Goal: Task Accomplishment & Management: Manage account settings

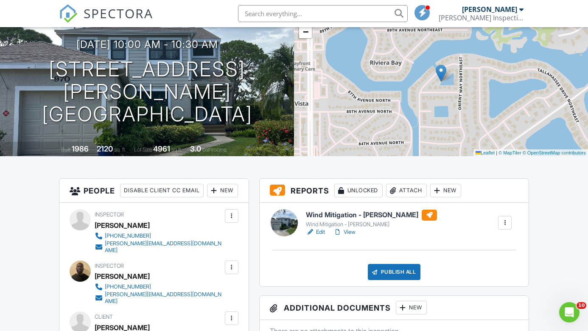
scroll to position [87, 0]
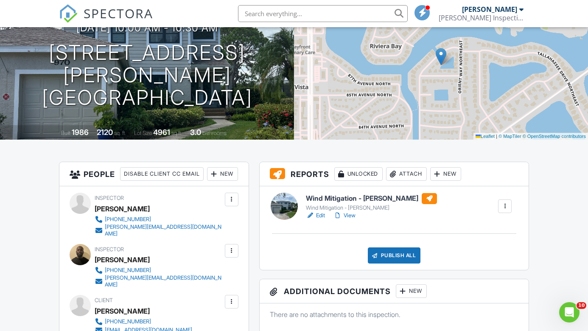
click at [348, 213] on link "View" at bounding box center [345, 215] width 22 height 8
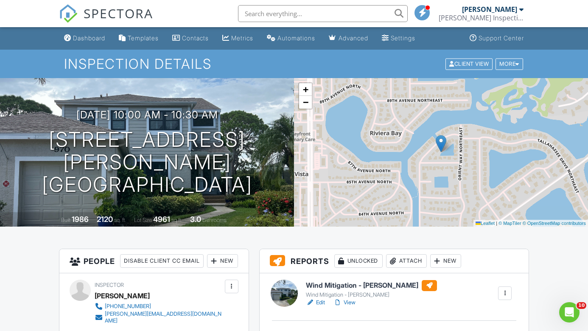
click at [323, 299] on link "Edit" at bounding box center [315, 302] width 19 height 8
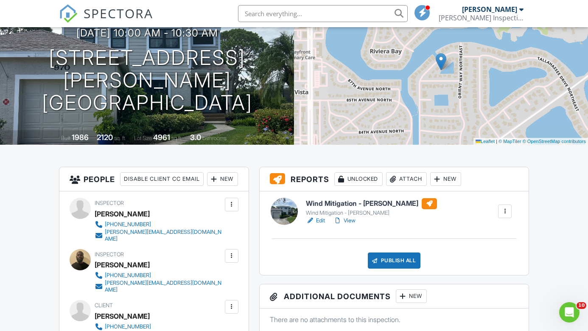
click at [348, 222] on link "View" at bounding box center [345, 221] width 22 height 8
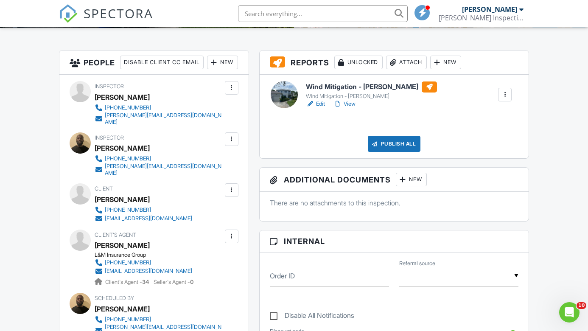
scroll to position [212, 0]
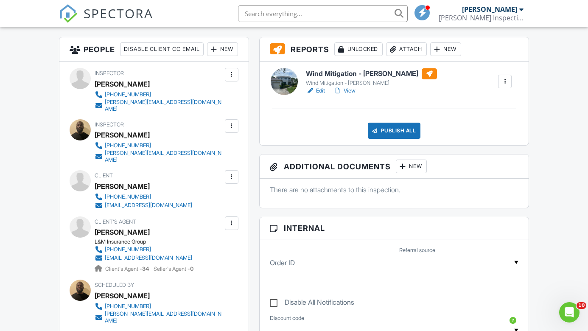
click at [388, 134] on div "Publish All" at bounding box center [394, 131] width 53 height 16
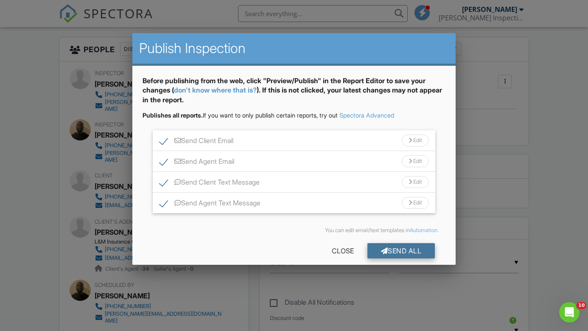
click at [392, 249] on div "Send All" at bounding box center [402, 250] width 68 height 15
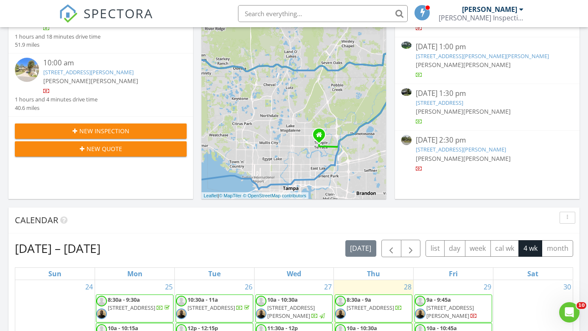
scroll to position [298, 0]
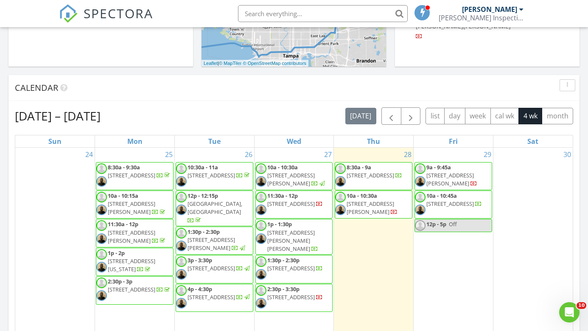
click at [299, 205] on span "2755 Curlew Rd 29, Palm Harbor 34684" at bounding box center [291, 204] width 48 height 8
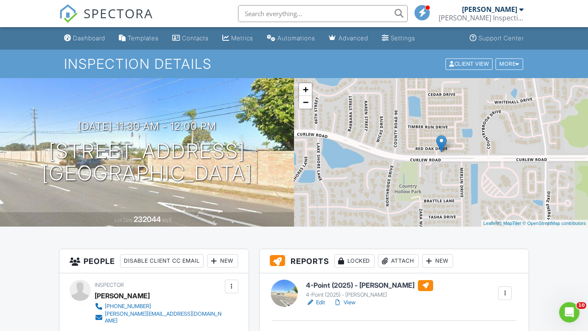
click at [347, 305] on link "View" at bounding box center [345, 302] width 22 height 8
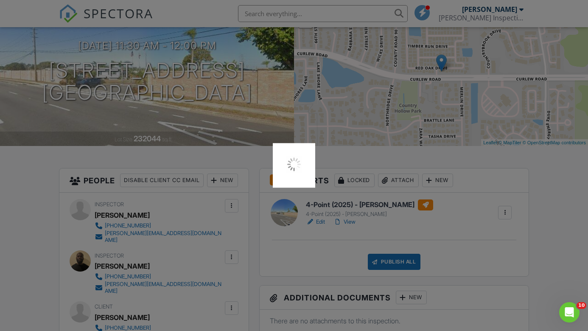
scroll to position [81, 0]
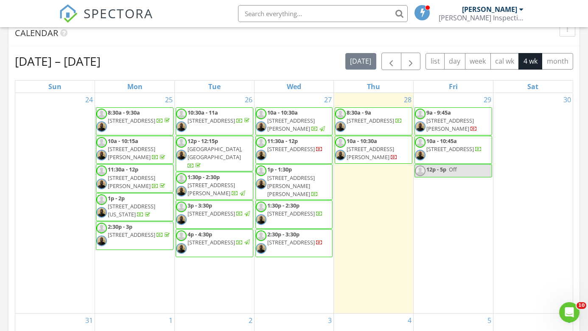
scroll to position [408, 0]
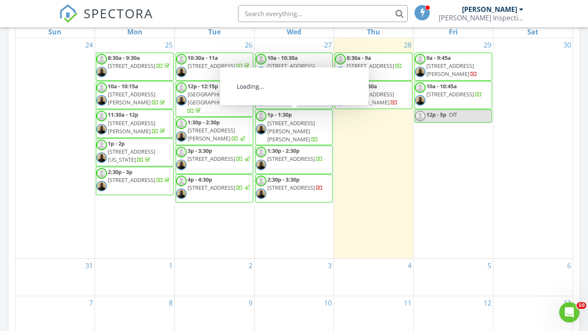
click at [307, 119] on span "625 Dewolf Rd, Brandon 33511" at bounding box center [291, 131] width 48 height 24
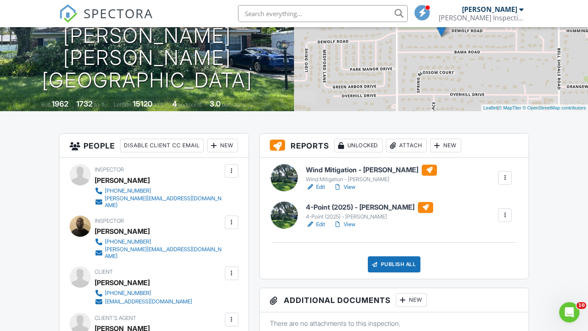
click at [356, 187] on link "View" at bounding box center [345, 187] width 22 height 8
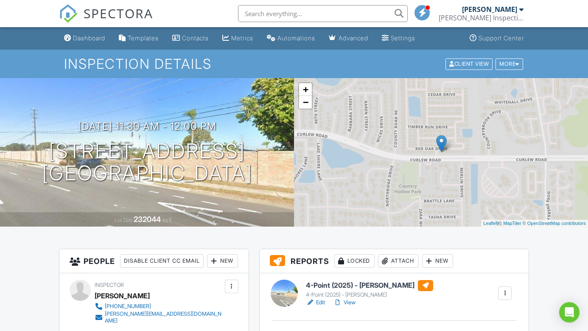
click at [321, 301] on link "Edit" at bounding box center [315, 302] width 19 height 8
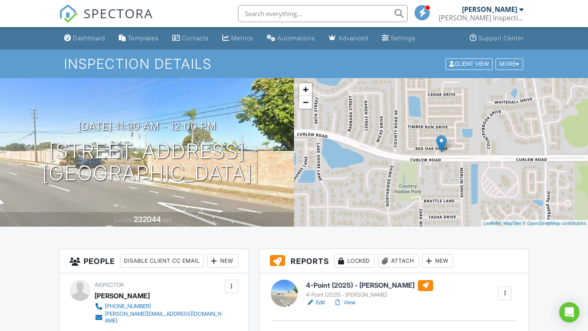
click at [349, 299] on link "View" at bounding box center [345, 302] width 22 height 8
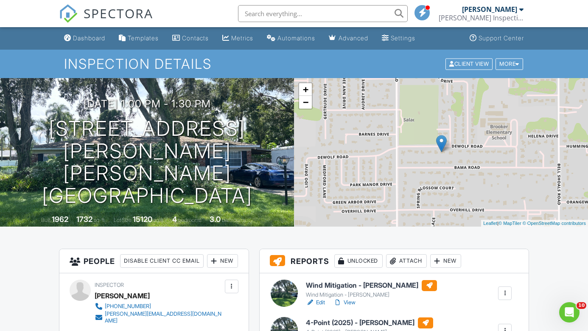
scroll to position [85, 0]
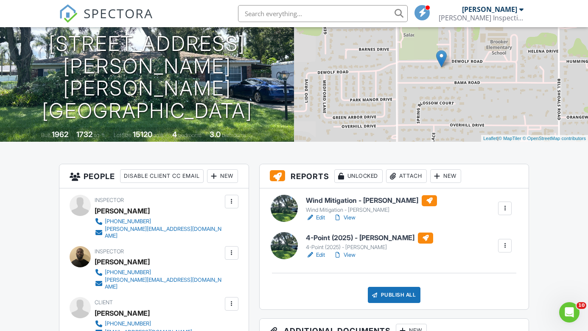
click at [349, 254] on link "View" at bounding box center [345, 255] width 22 height 8
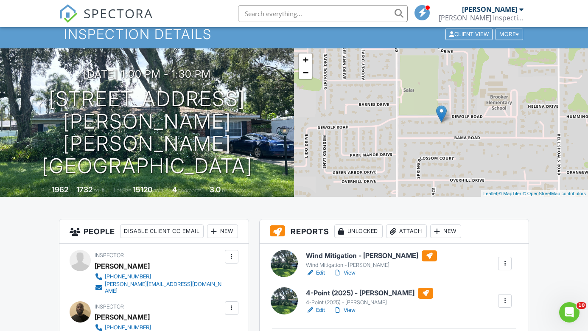
scroll to position [53, 0]
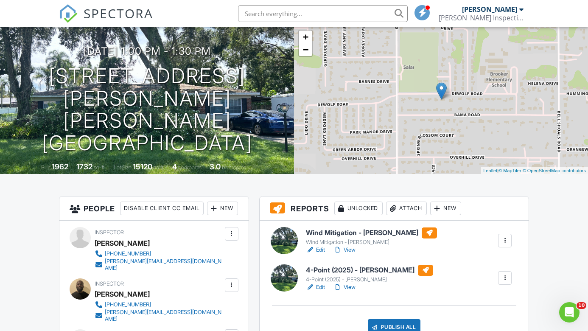
click at [320, 283] on link "Edit" at bounding box center [315, 287] width 19 height 8
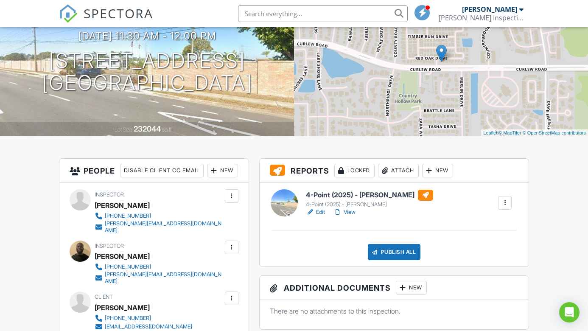
scroll to position [118, 0]
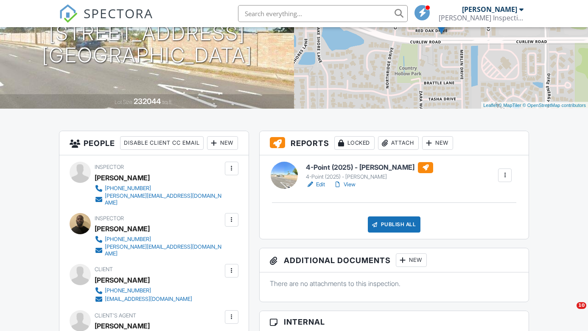
click at [349, 186] on link "View" at bounding box center [345, 184] width 22 height 8
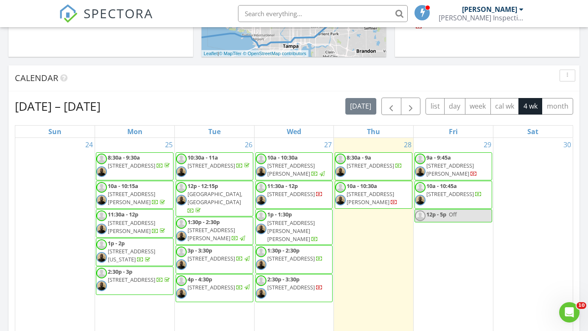
scroll to position [362, 0]
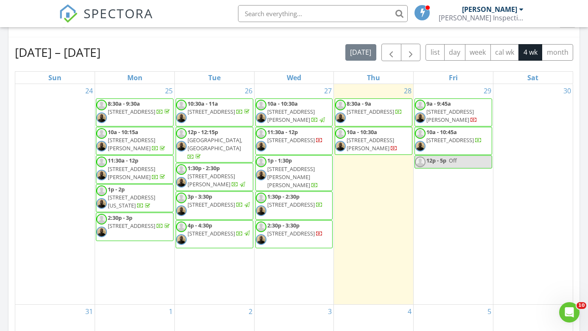
click at [299, 204] on span "1:30p - 2:30p 1831 Weekend Ln, Odessa 33556" at bounding box center [294, 205] width 77 height 25
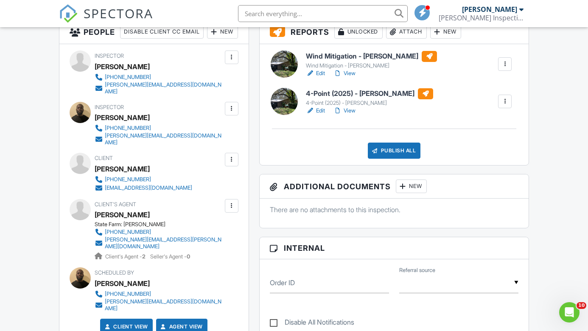
scroll to position [214, 0]
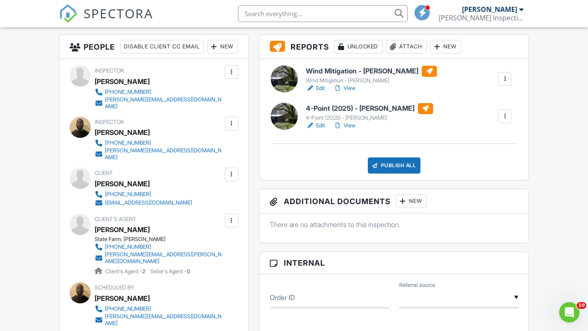
click at [351, 85] on link "View" at bounding box center [345, 88] width 22 height 8
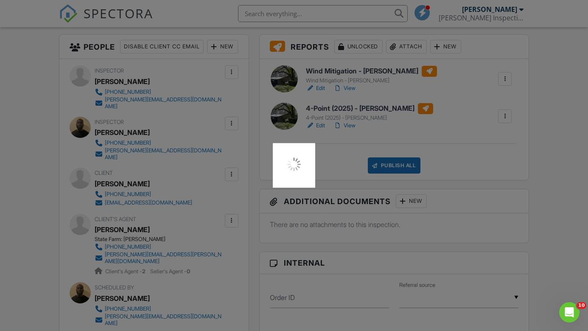
scroll to position [0, 0]
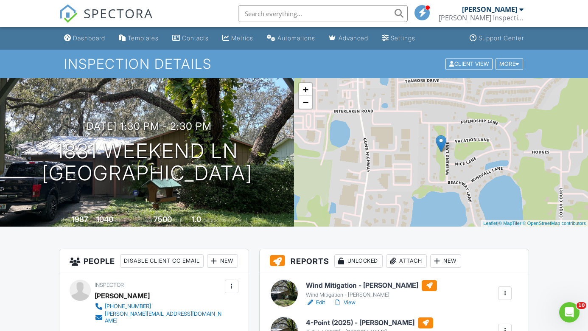
click at [320, 304] on link "Edit" at bounding box center [315, 302] width 19 height 8
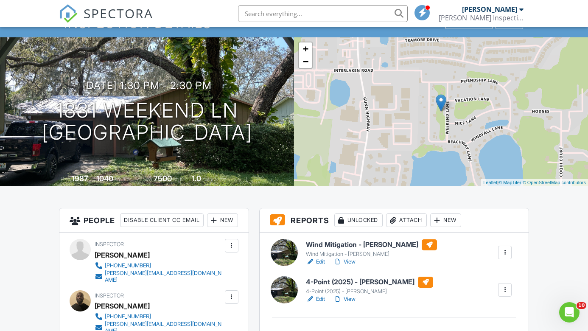
scroll to position [67, 0]
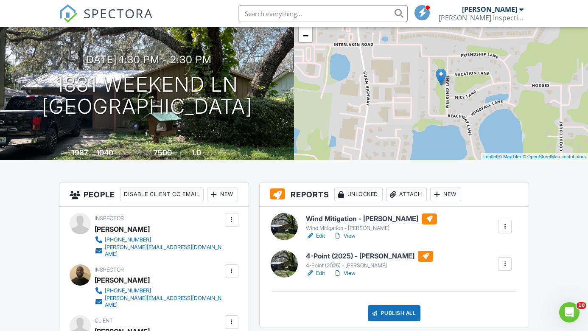
click at [353, 236] on link "View" at bounding box center [345, 236] width 22 height 8
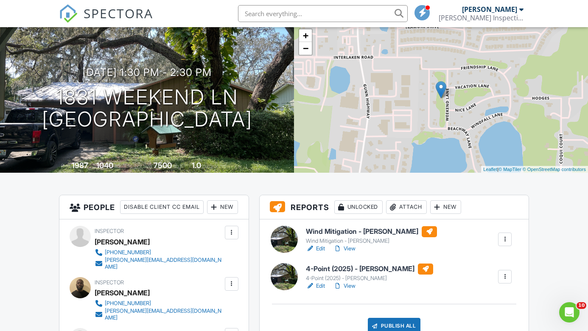
scroll to position [91, 0]
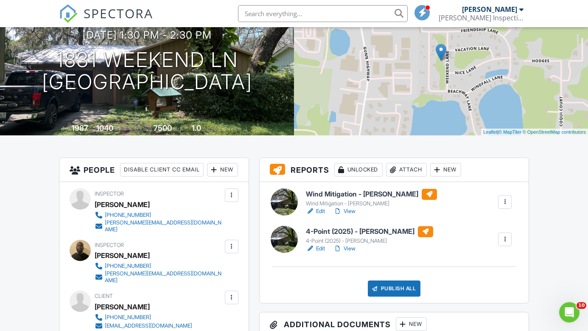
click at [347, 247] on link "View" at bounding box center [345, 249] width 22 height 8
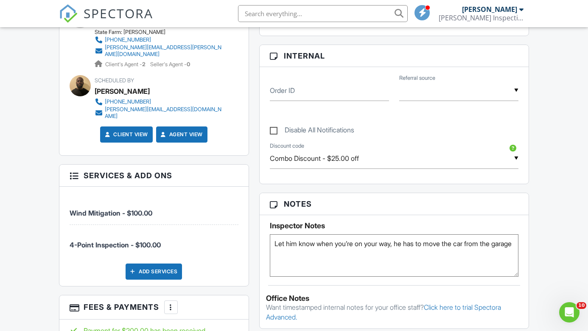
scroll to position [195, 0]
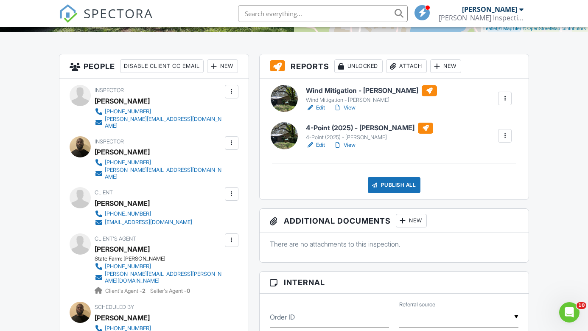
click at [382, 180] on div "Publish All" at bounding box center [394, 185] width 53 height 16
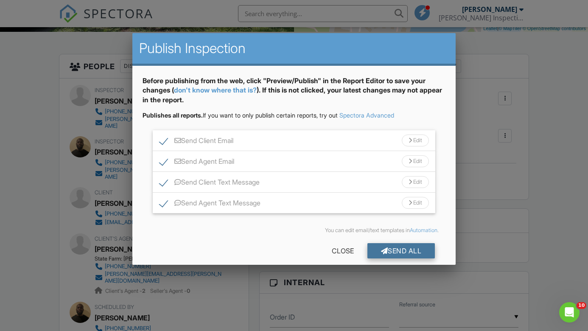
click at [383, 251] on div at bounding box center [384, 251] width 7 height 7
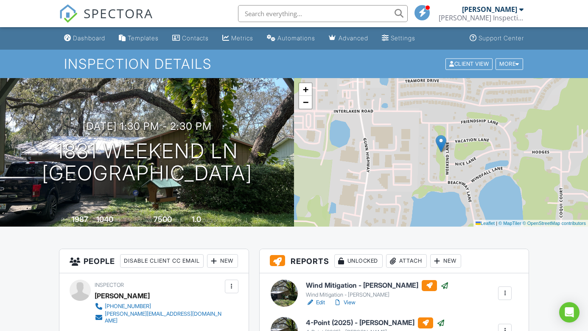
click at [85, 16] on span "SPECTORA" at bounding box center [119, 13] width 70 height 18
